Goal: Transaction & Acquisition: Book appointment/travel/reservation

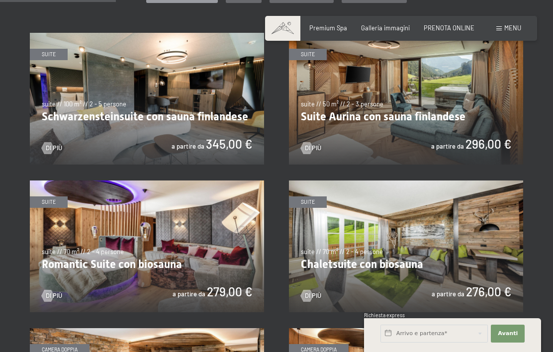
scroll to position [489, 0]
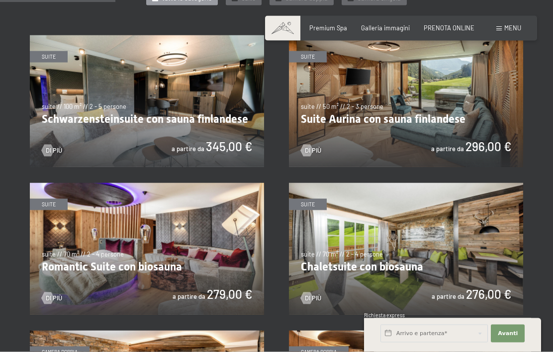
click at [438, 108] on img at bounding box center [406, 101] width 234 height 132
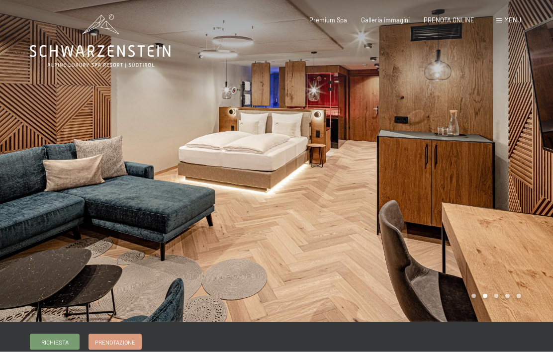
scroll to position [0, 0]
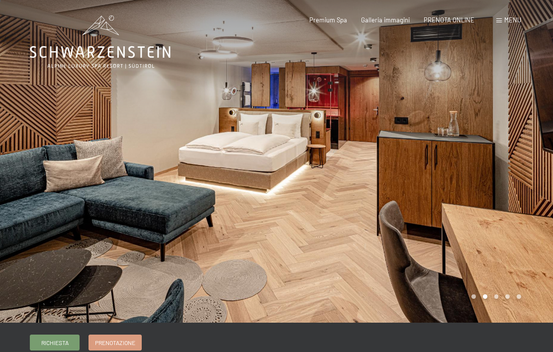
click at [121, 341] on span "Prenotazione" at bounding box center [115, 343] width 40 height 8
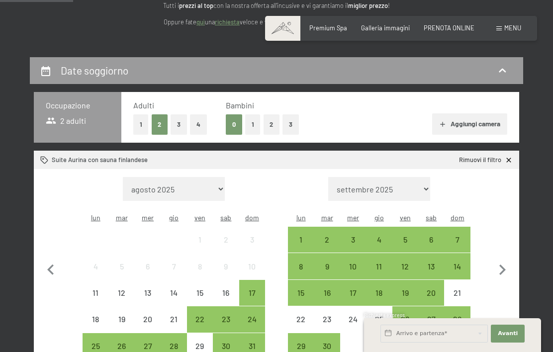
scroll to position [140, 0]
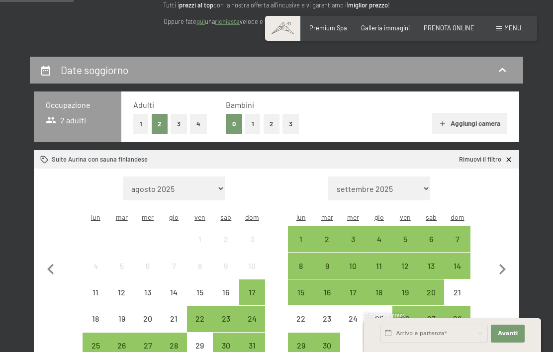
click at [304, 262] on div "8" at bounding box center [301, 274] width 24 height 24
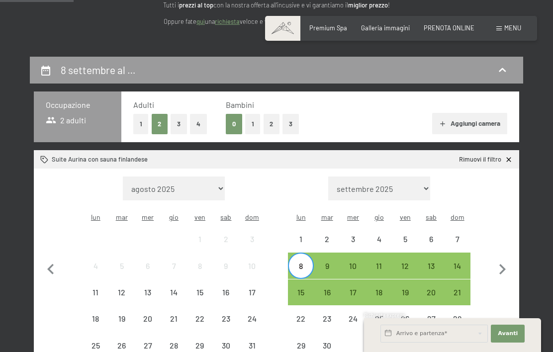
click at [435, 262] on div "13" at bounding box center [431, 274] width 24 height 24
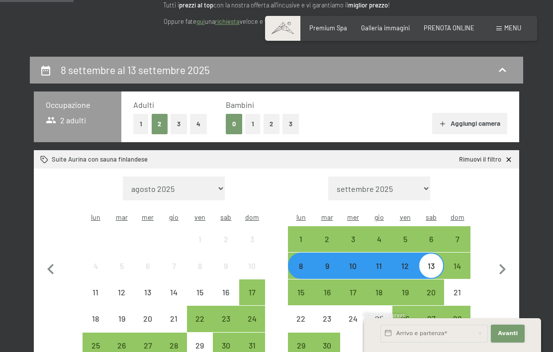
click at [513, 338] on span "Avanti" at bounding box center [508, 334] width 20 height 8
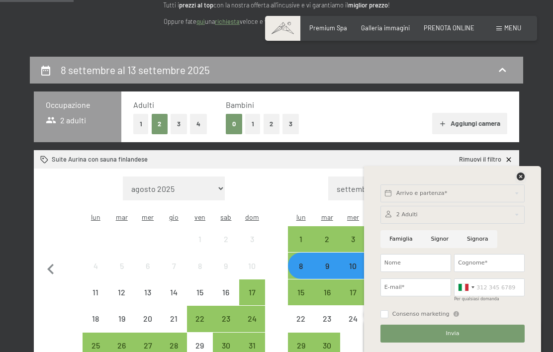
click at [524, 181] on icon at bounding box center [521, 177] width 8 height 8
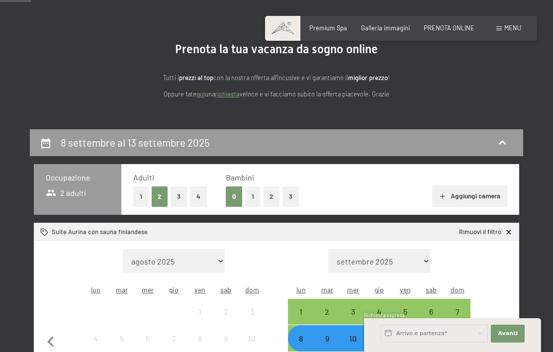
scroll to position [72, 0]
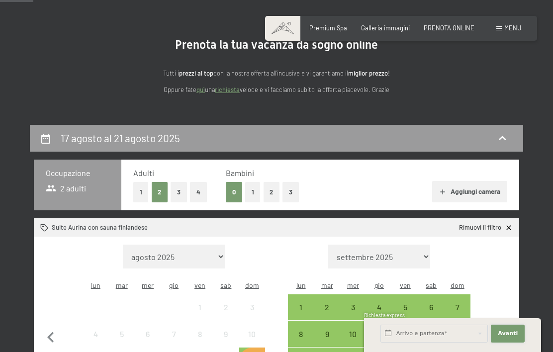
click at [517, 343] on button "Avanti Nascondere i campi dell'indirizzo" at bounding box center [508, 334] width 34 height 18
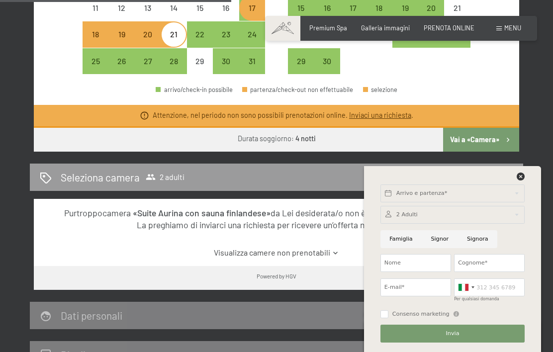
scroll to position [412, 0]
